Goal: Information Seeking & Learning: Learn about a topic

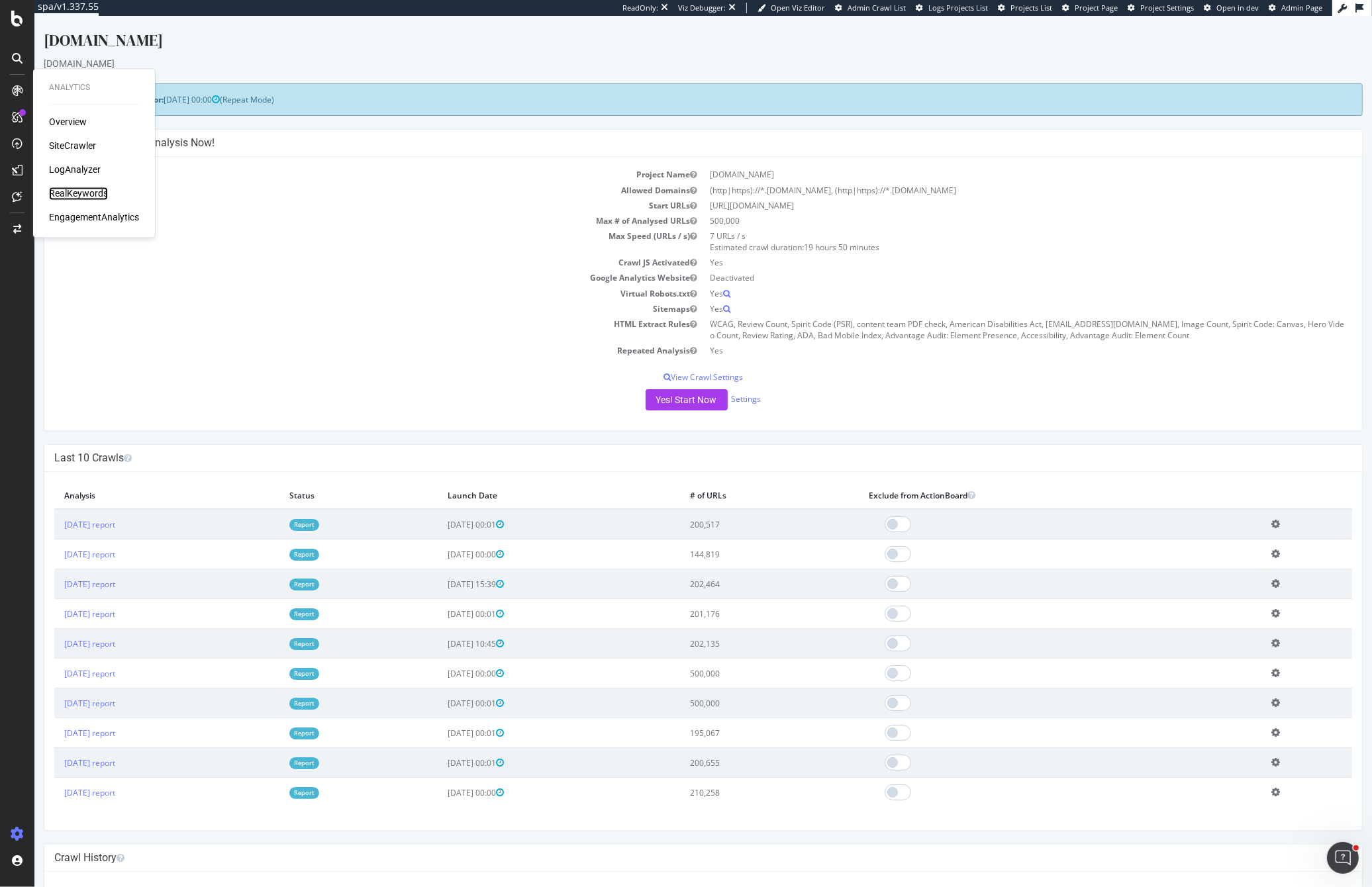
click at [58, 190] on div "RealKeywords" at bounding box center [78, 194] width 59 height 14
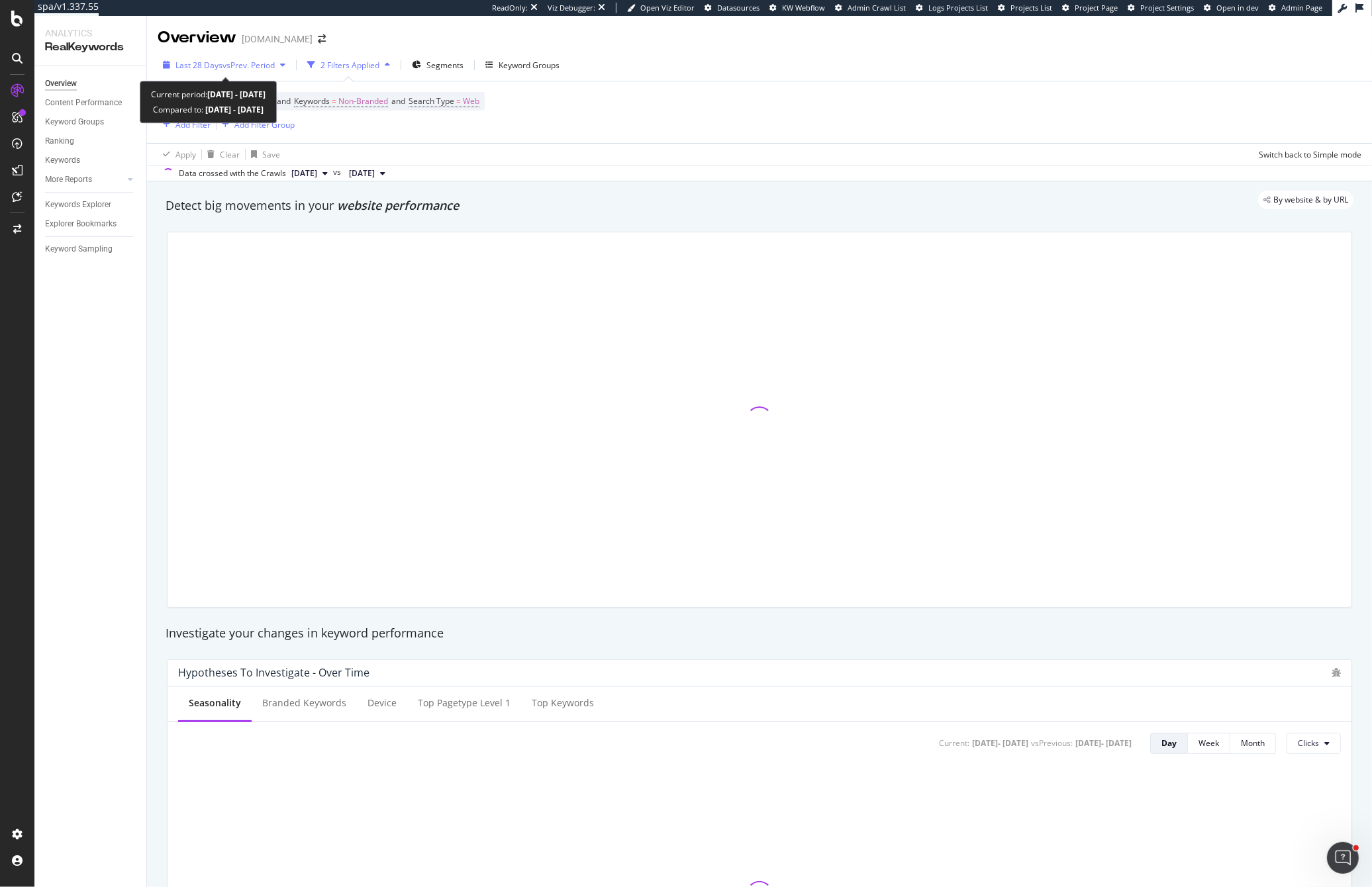
click at [218, 66] on span "Last 28 Days" at bounding box center [199, 65] width 47 height 11
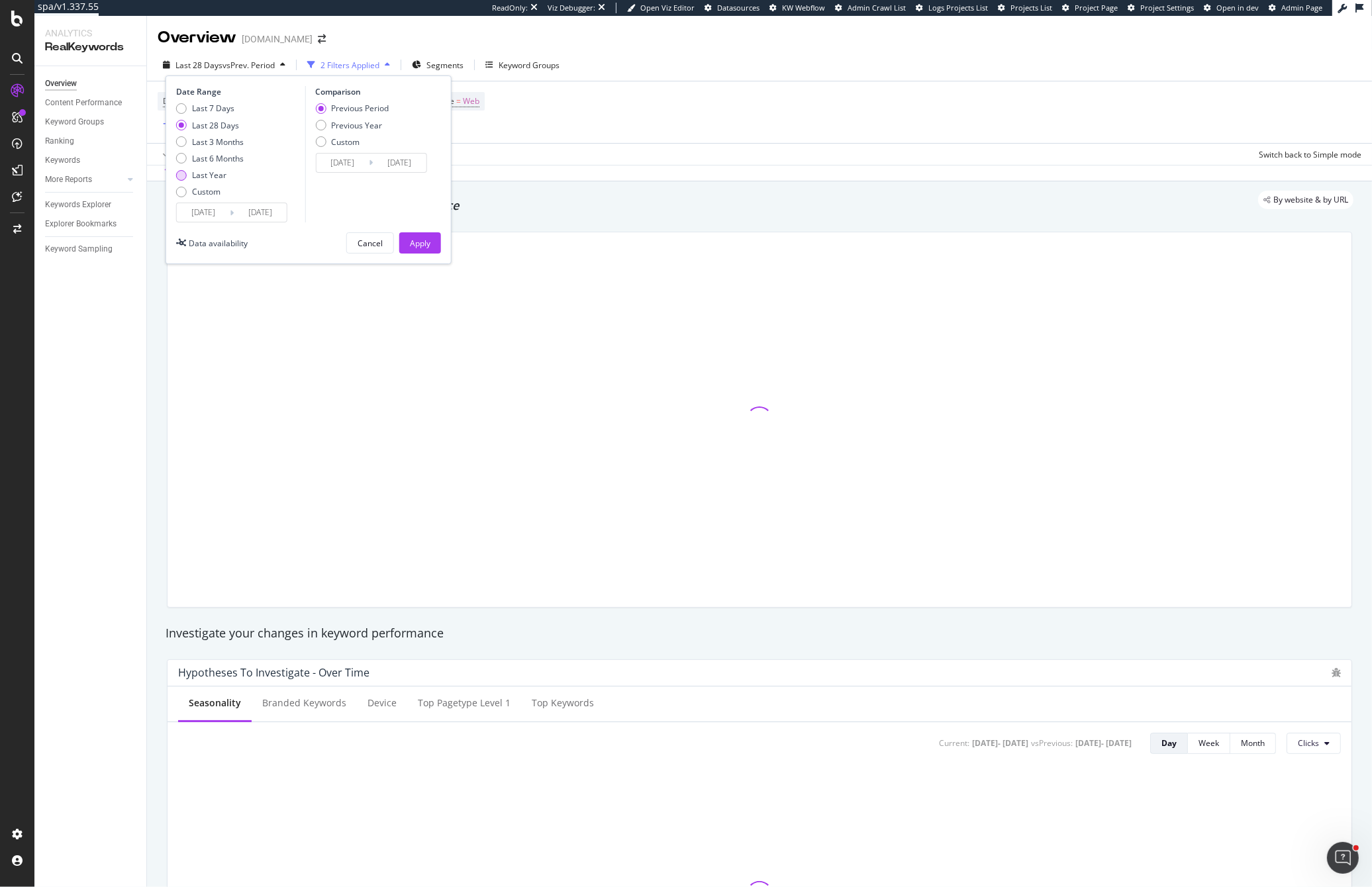
click at [181, 176] on div "Last Year" at bounding box center [181, 175] width 11 height 11
type input "[DATE]"
click at [321, 126] on div "Previous Year" at bounding box center [321, 125] width 11 height 11
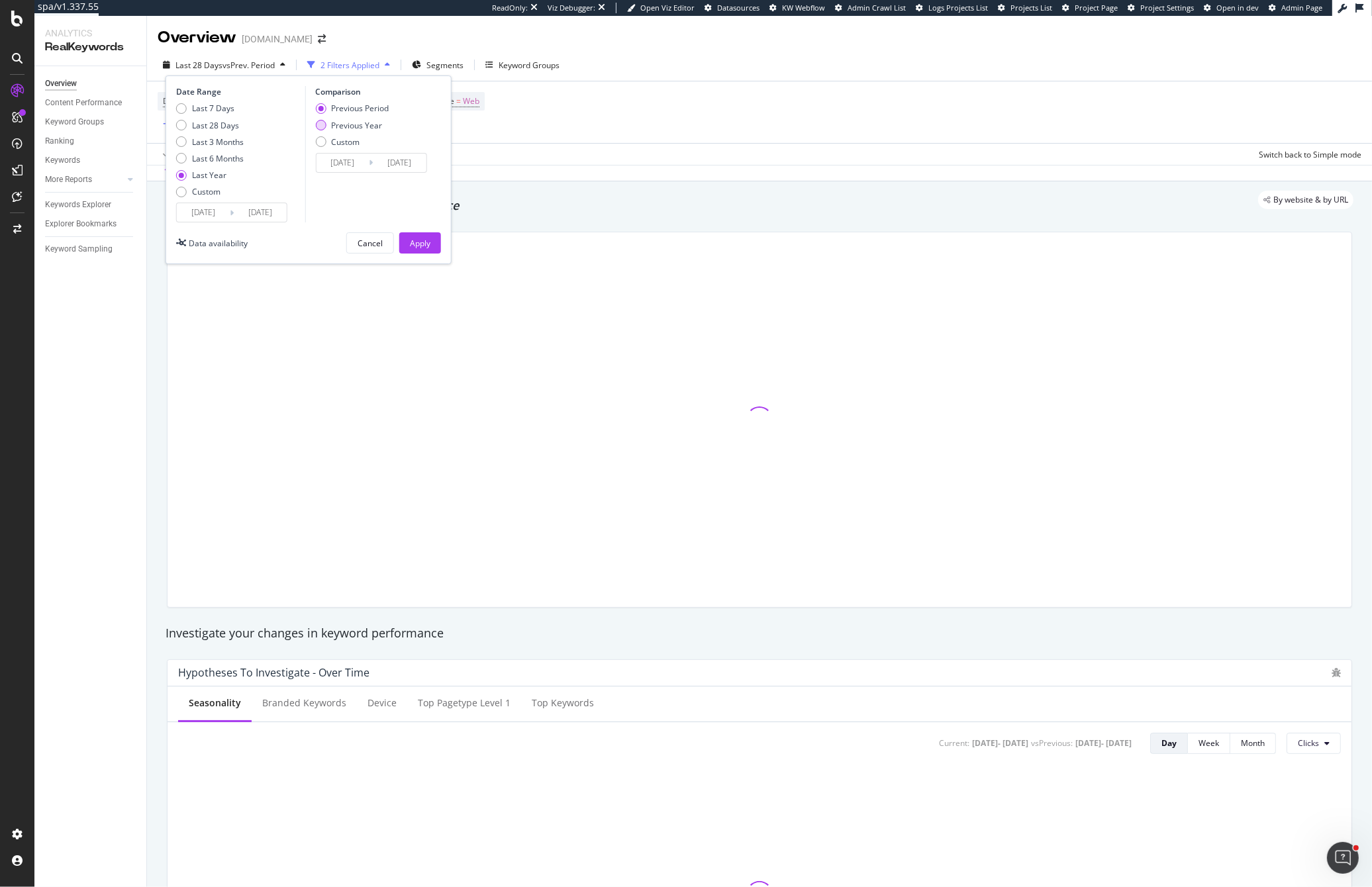
type input "[DATE]"
click at [408, 228] on div "Date Range Last 7 Days Last 28 Days Last 3 Months Last 6 Months Last Year Custo…" at bounding box center [309, 169] width 286 height 189
click at [407, 239] on button "Apply" at bounding box center [419, 243] width 41 height 21
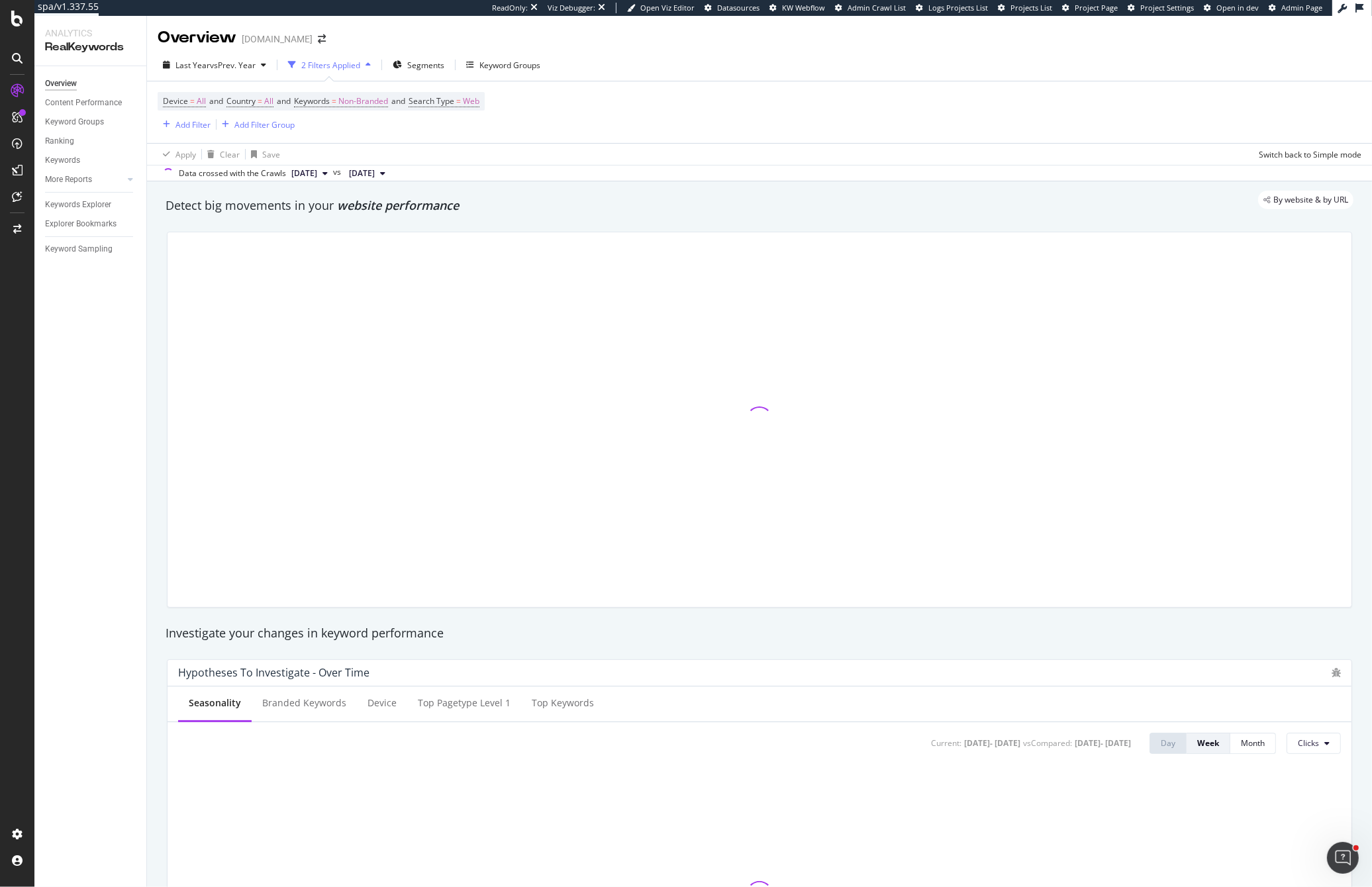
drag, startPoint x: 358, startPoint y: 230, endPoint x: 173, endPoint y: 270, distance: 189.3
click at [173, 270] on div at bounding box center [759, 420] width 1201 height 398
click at [324, 102] on span "Keywords" at bounding box center [311, 101] width 35 height 11
click at [355, 131] on span "Non-Branded" at bounding box center [341, 132] width 55 height 11
click at [373, 207] on div "Non-Branded & Anonymized queries" at bounding box center [392, 217] width 157 height 20
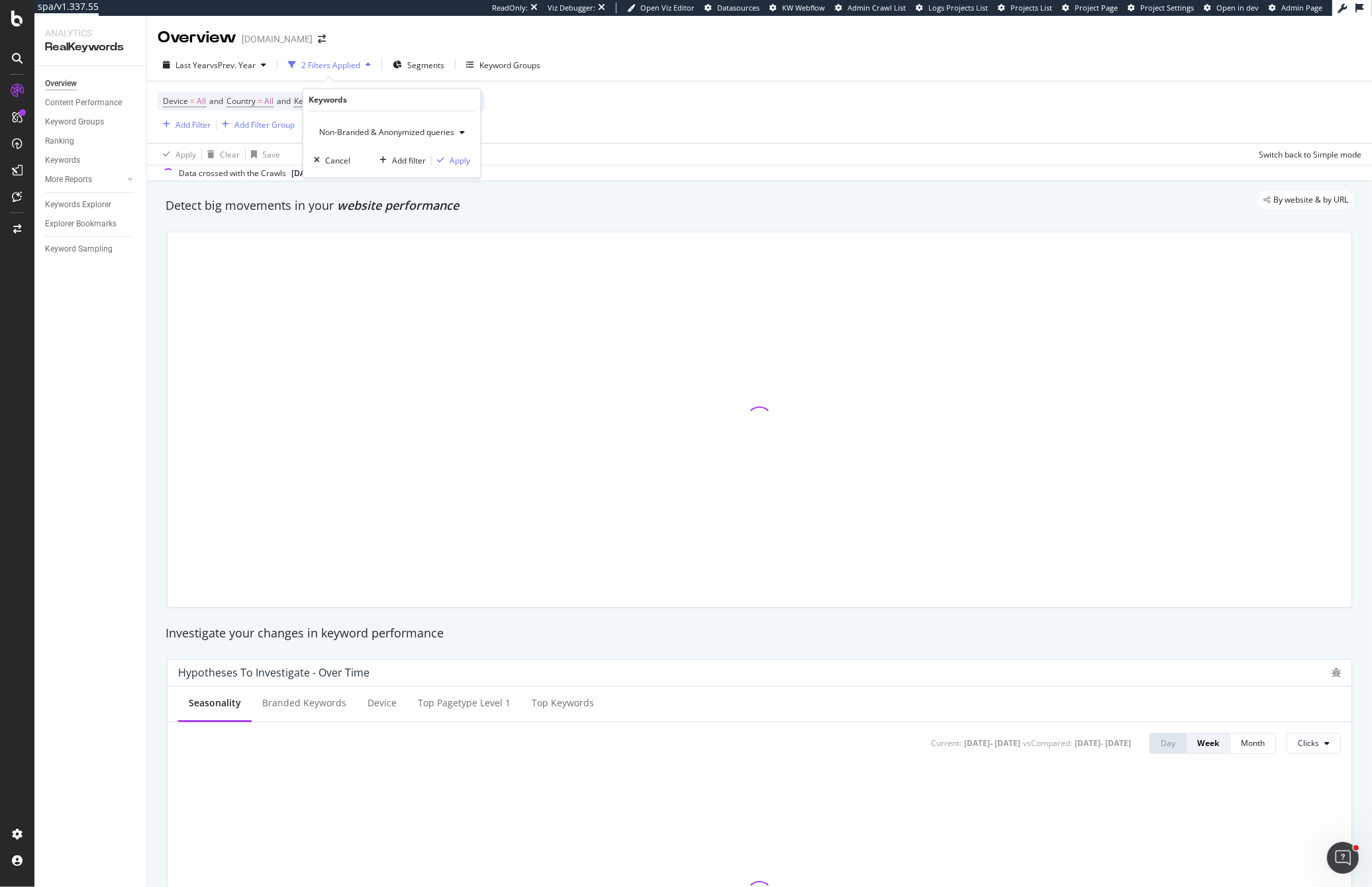
click at [471, 162] on div "Non-Branded & Anonymized queries Cancel Add filter Apply" at bounding box center [392, 145] width 178 height 66
click at [450, 164] on div "Apply" at bounding box center [459, 160] width 20 height 11
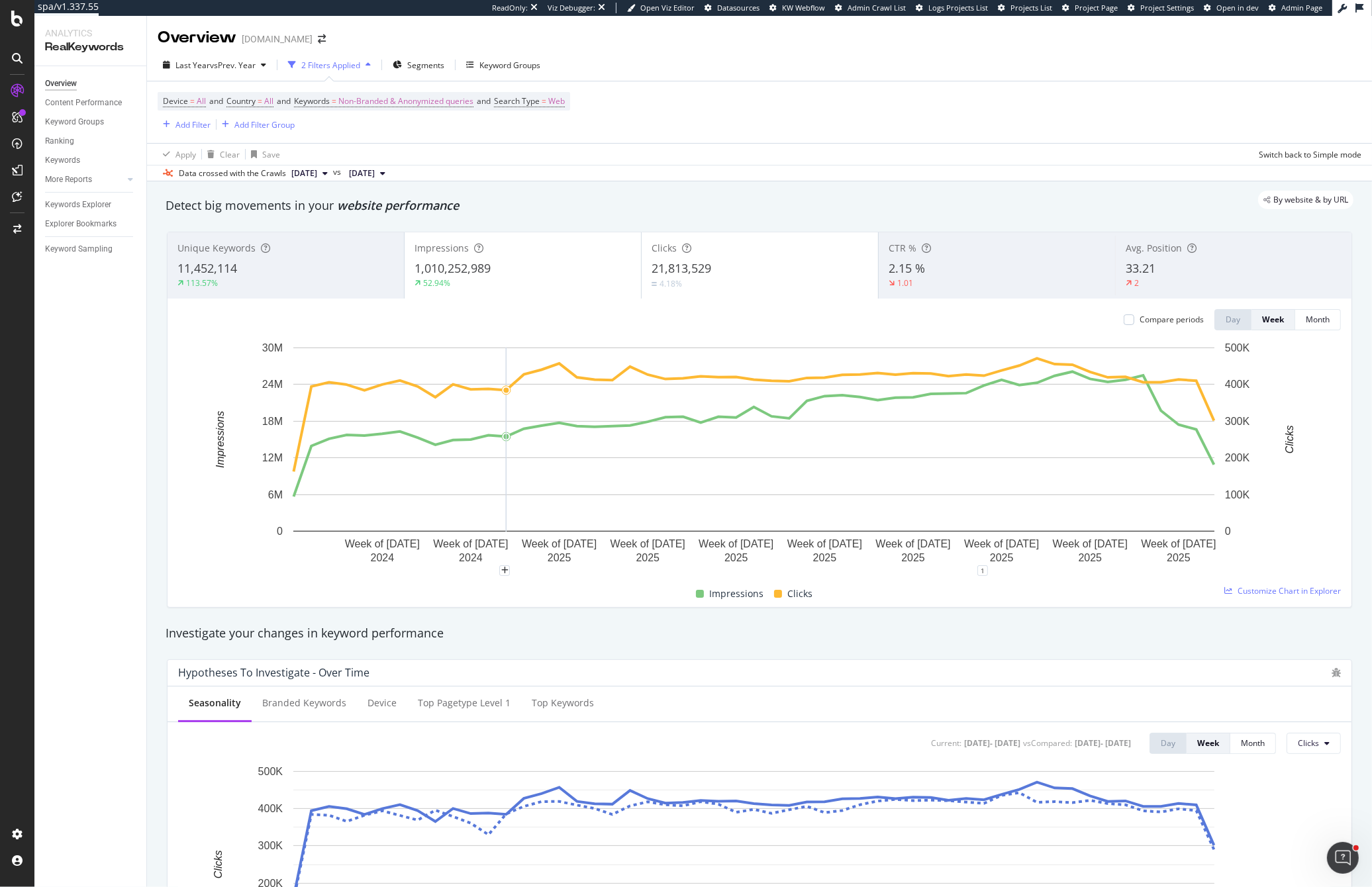
click at [697, 285] on div "4.18%" at bounding box center [760, 283] width 217 height 13
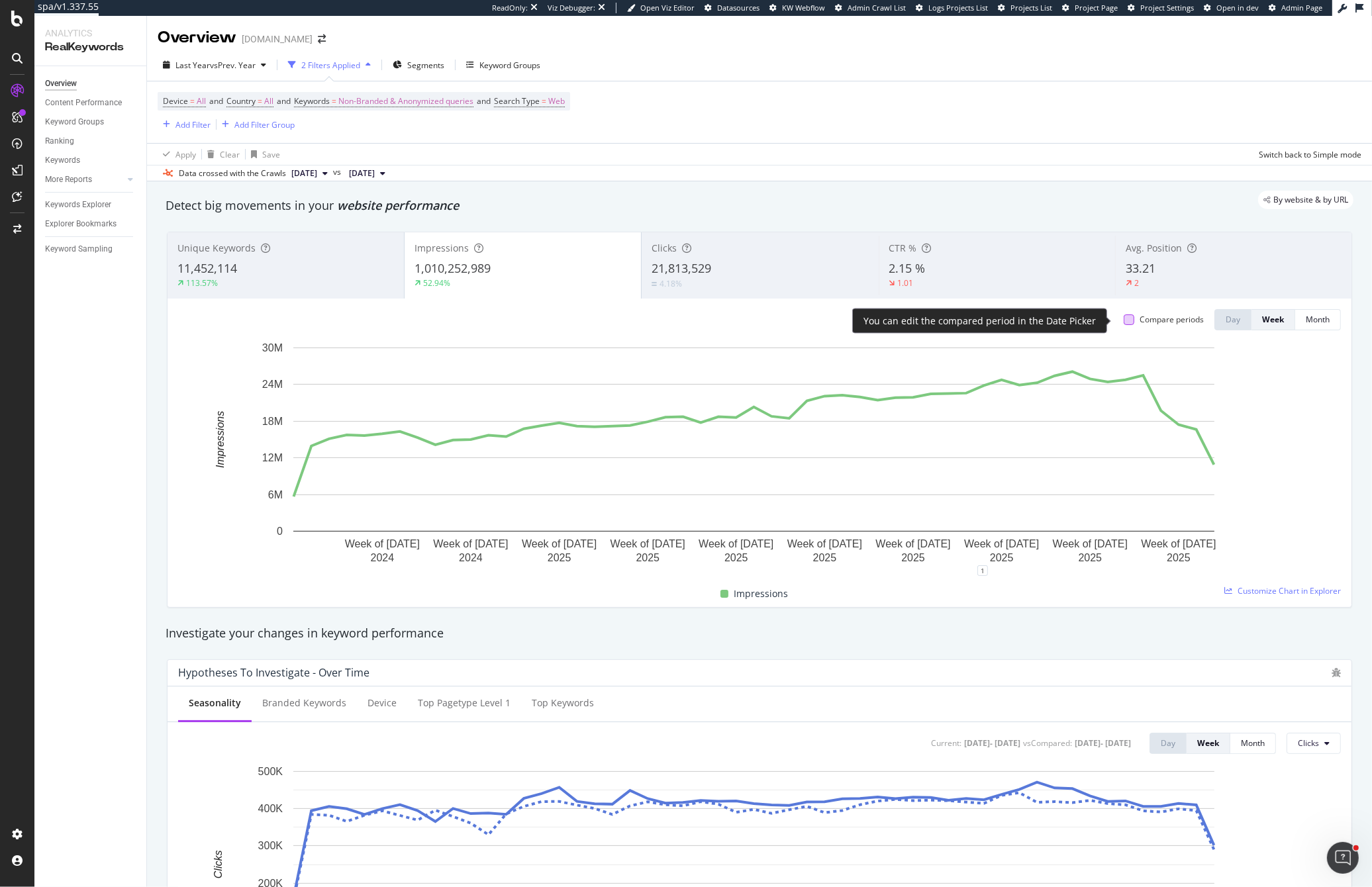
click at [1124, 323] on div at bounding box center [1129, 320] width 11 height 11
